Goal: Check status: Check status

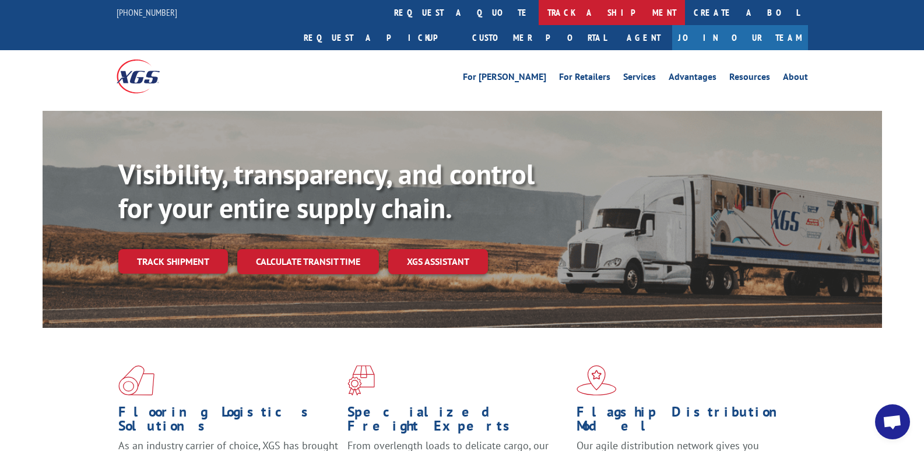
click at [539, 9] on link "track a shipment" at bounding box center [612, 12] width 146 height 25
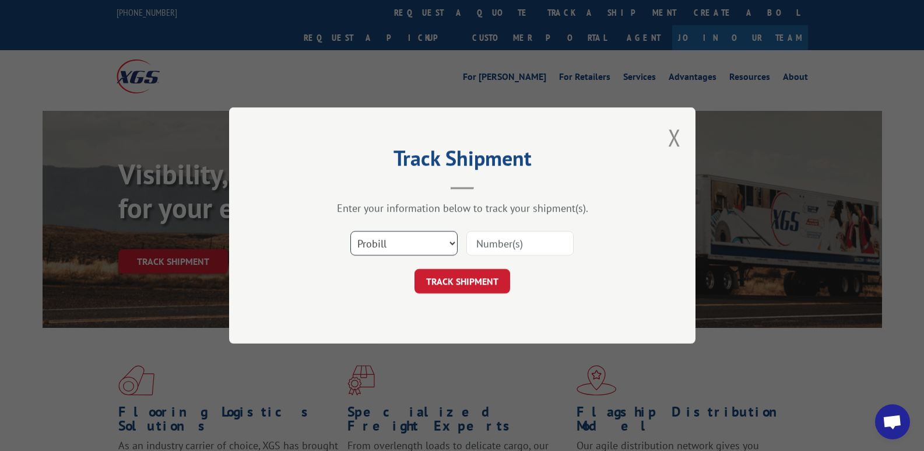
click at [450, 245] on select "Select category... Probill BOL PO" at bounding box center [404, 243] width 107 height 24
select select "bol"
click at [351, 231] on select "Select category... Probill BOL PO" at bounding box center [404, 243] width 107 height 24
click at [533, 245] on input at bounding box center [520, 243] width 107 height 24
type input "17665598"
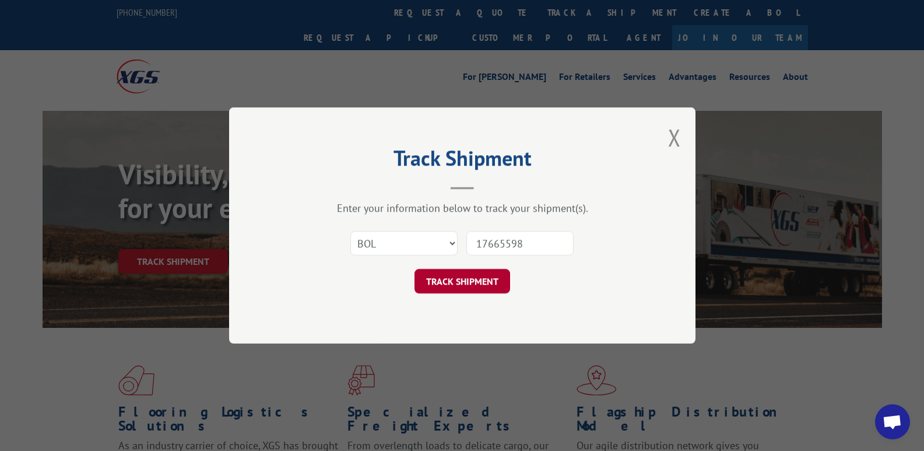
click at [485, 285] on button "TRACK SHIPMENT" at bounding box center [463, 281] width 96 height 24
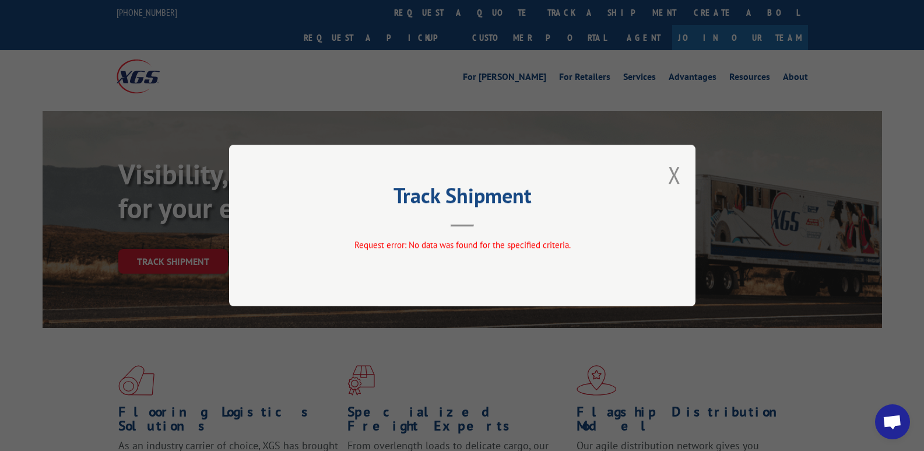
click at [672, 178] on button "Close modal" at bounding box center [674, 174] width 13 height 31
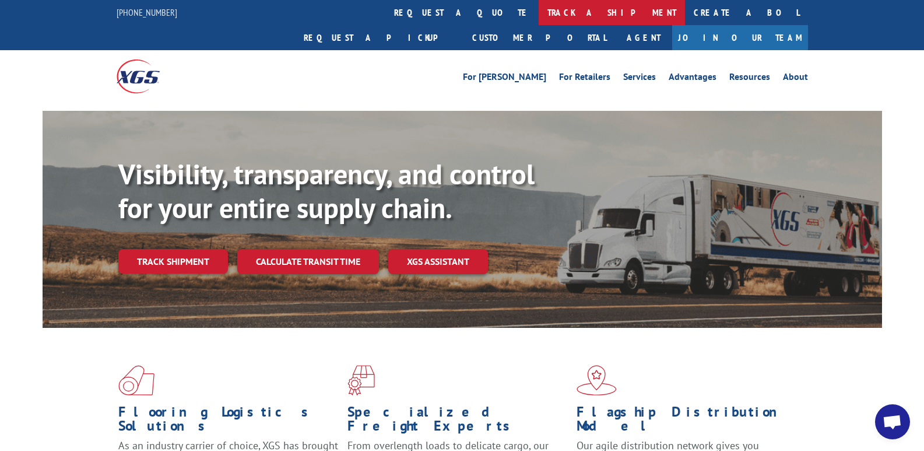
click at [539, 12] on link "track a shipment" at bounding box center [612, 12] width 146 height 25
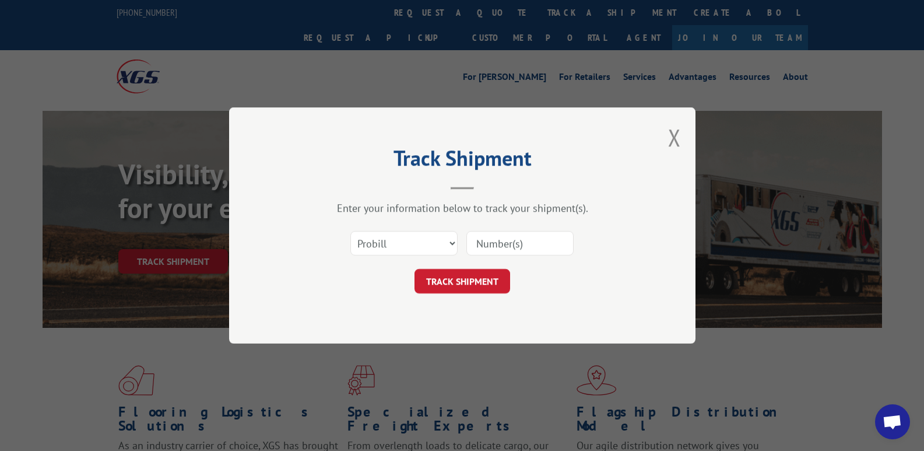
click at [488, 247] on input at bounding box center [520, 243] width 107 height 24
type input "17665598"
click at [471, 286] on button "TRACK SHIPMENT" at bounding box center [463, 281] width 96 height 24
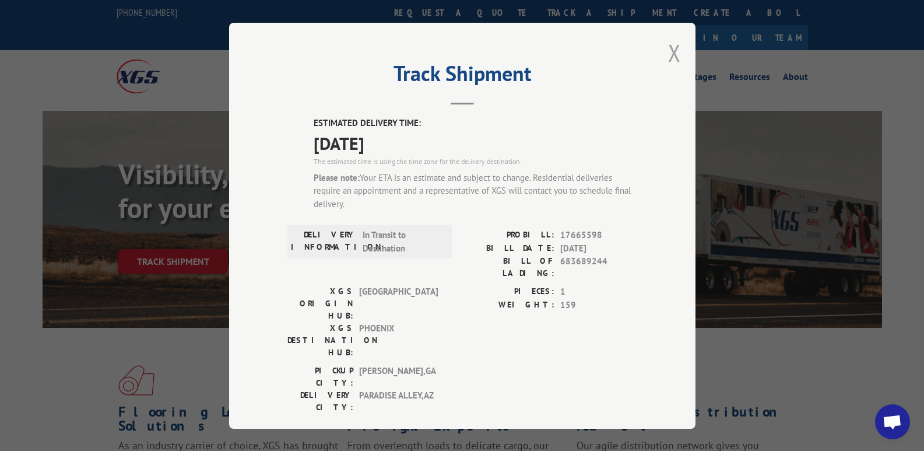
click at [676, 51] on button "Close modal" at bounding box center [674, 52] width 13 height 31
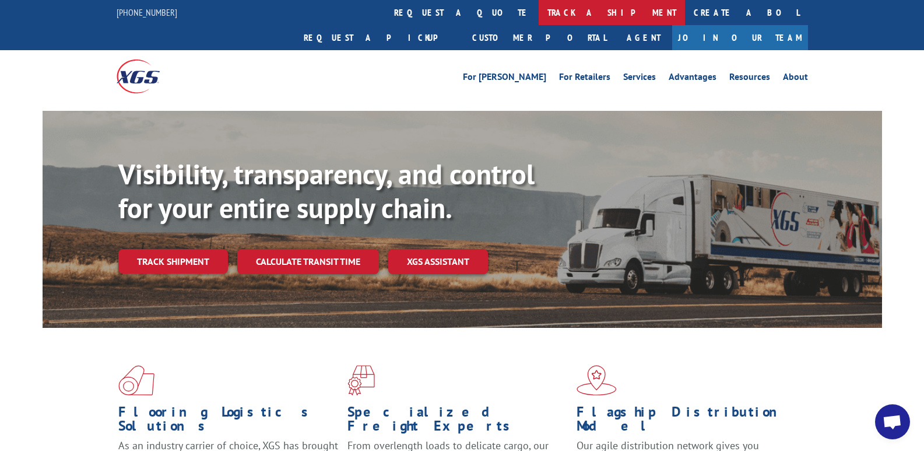
click at [539, 12] on link "track a shipment" at bounding box center [612, 12] width 146 height 25
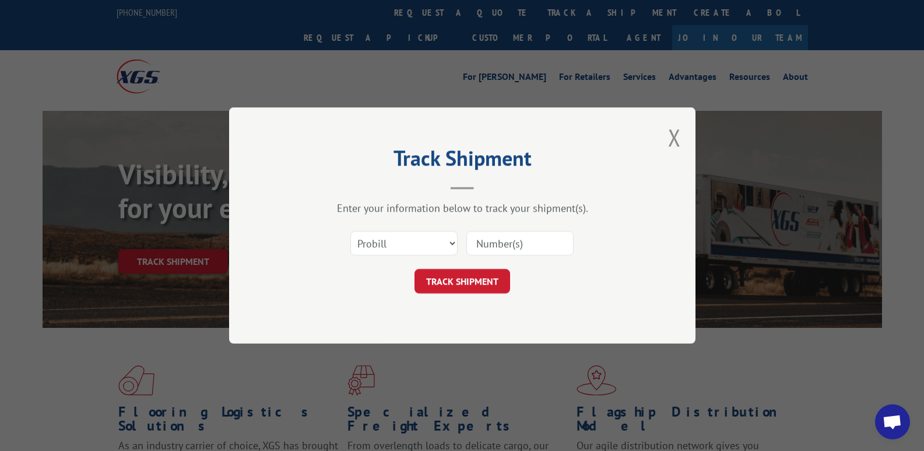
click at [522, 248] on input at bounding box center [520, 243] width 107 height 24
type input "17665598"
click at [498, 278] on button "TRACK SHIPMENT" at bounding box center [463, 281] width 96 height 24
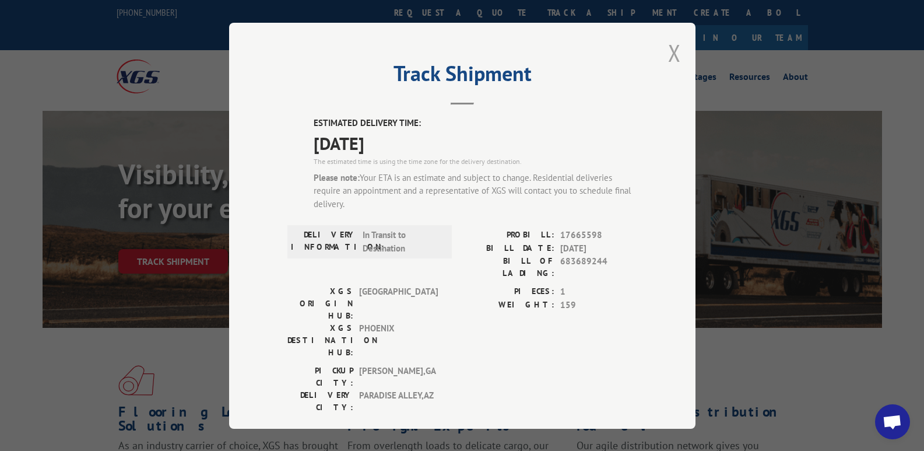
click at [672, 51] on button "Close modal" at bounding box center [674, 52] width 13 height 31
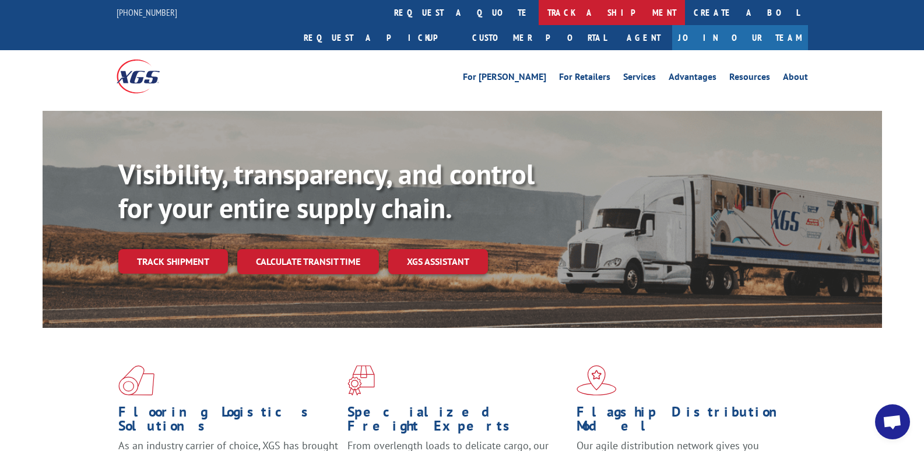
click at [539, 14] on link "track a shipment" at bounding box center [612, 12] width 146 height 25
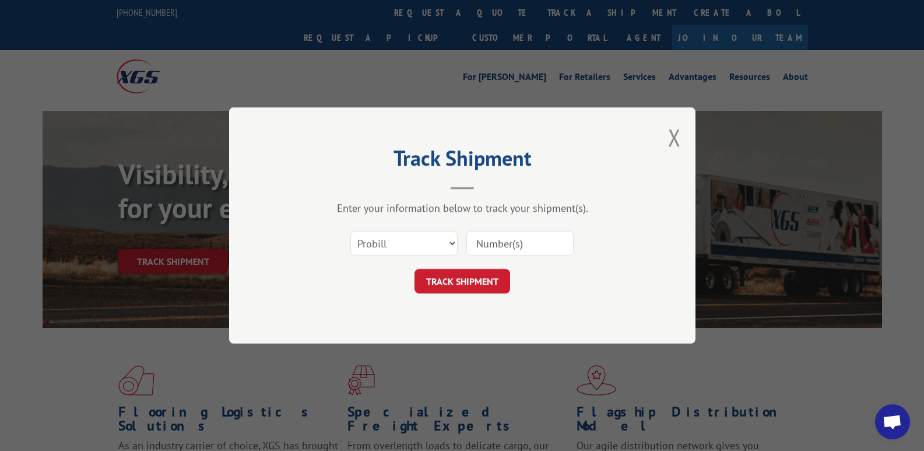
click at [492, 249] on input at bounding box center [520, 243] width 107 height 24
type input "17665599"
click at [478, 279] on button "TRACK SHIPMENT" at bounding box center [463, 281] width 96 height 24
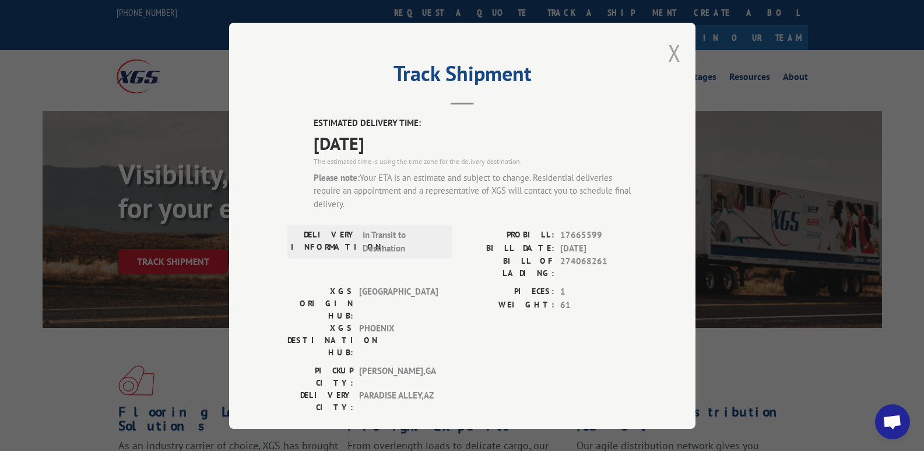
click at [674, 50] on button "Close modal" at bounding box center [674, 52] width 13 height 31
